Goal: Contribute content

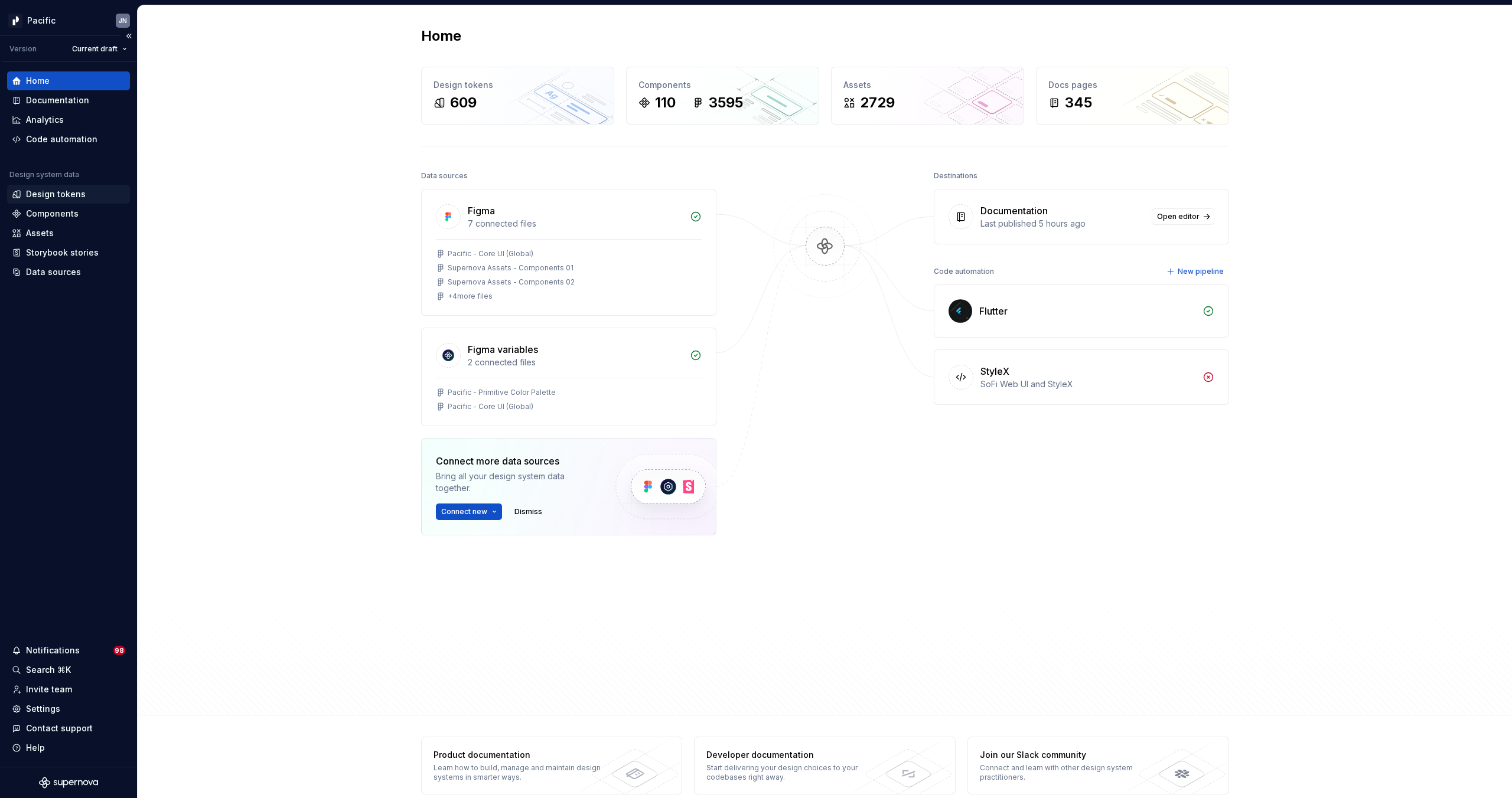
click at [41, 195] on div "Design tokens" at bounding box center [55, 195] width 59 height 12
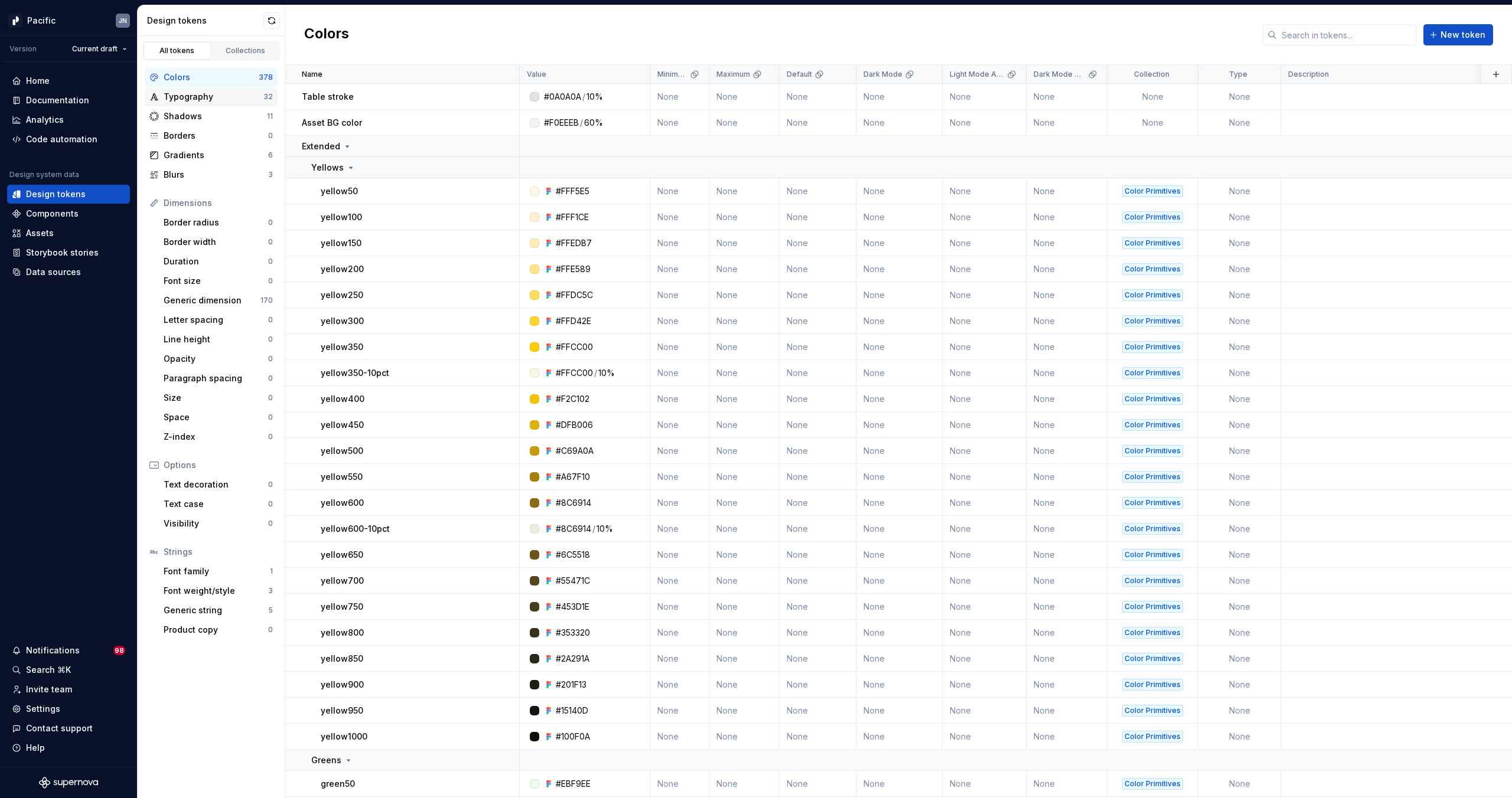
click at [205, 96] on div "Typography" at bounding box center [213, 97] width 100 height 12
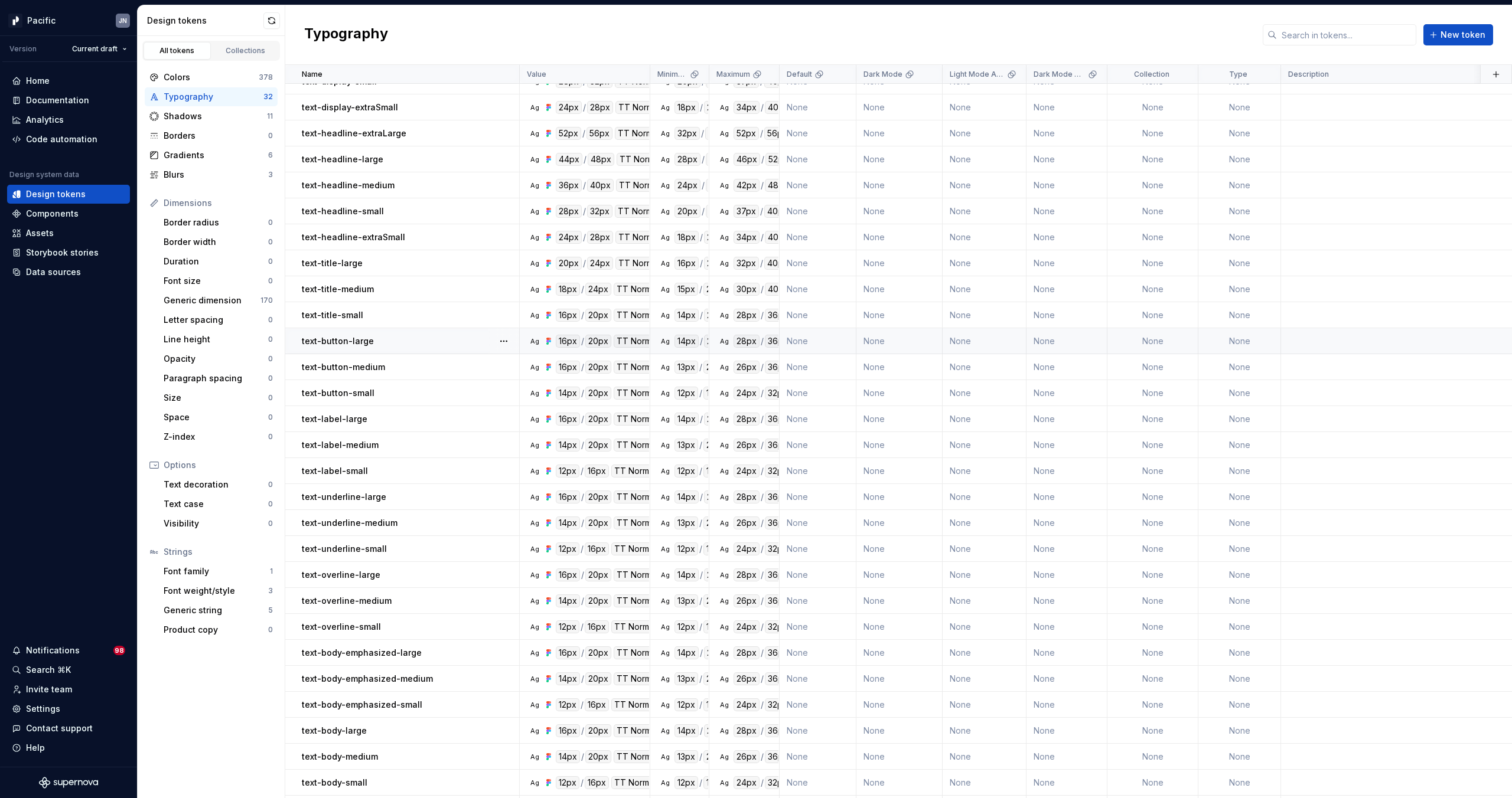
scroll to position [123, 0]
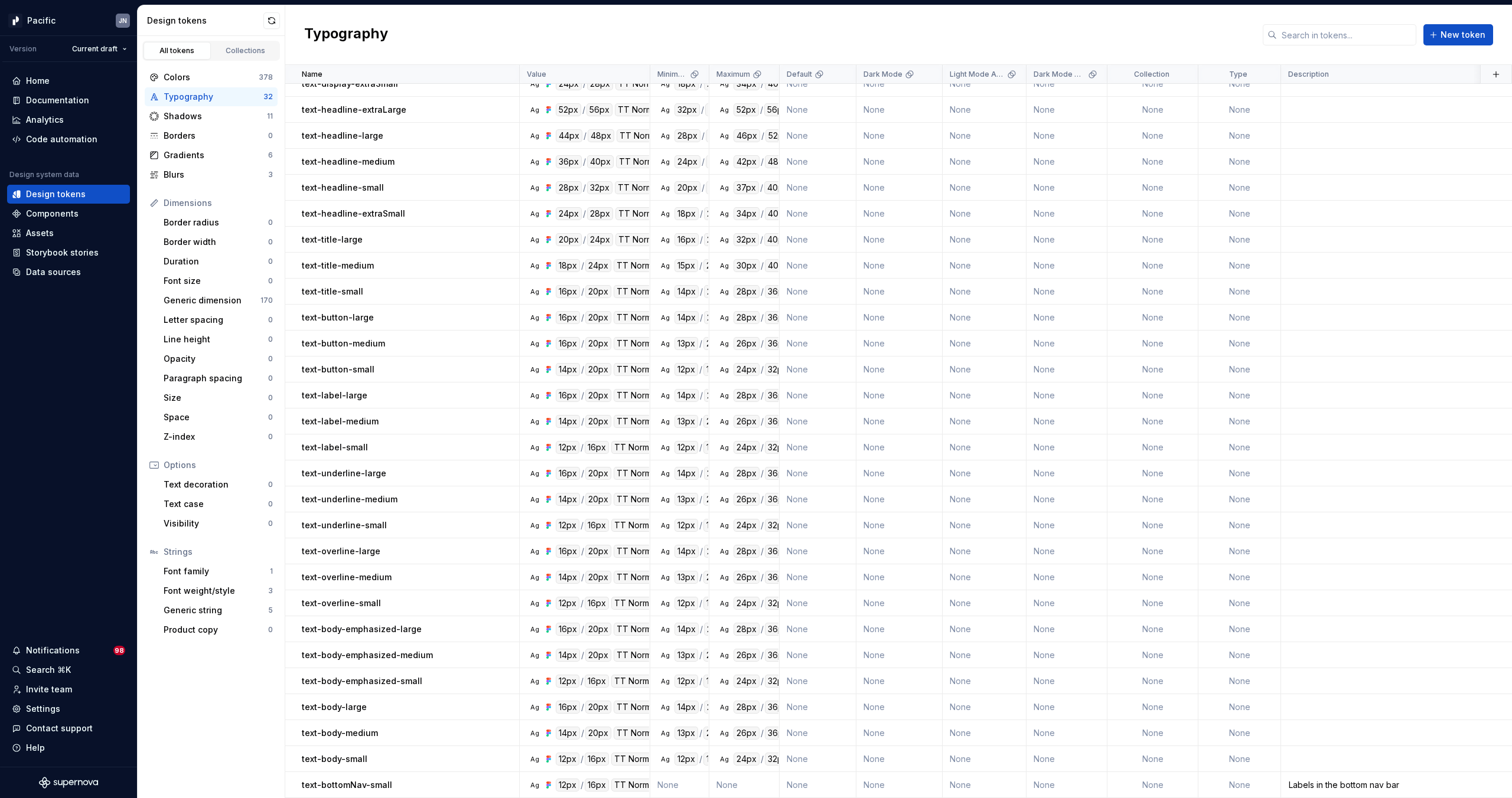
click at [493, 33] on div "Typography New token" at bounding box center [898, 35] width 1227 height 59
